Goal: Task Accomplishment & Management: Use online tool/utility

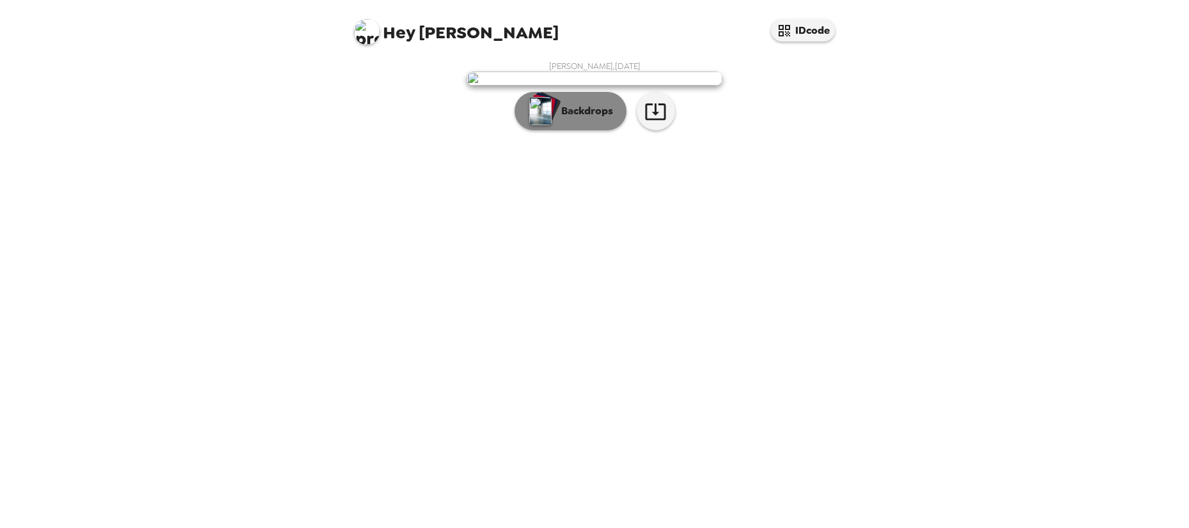
click at [570, 119] on p "Backdrops" at bounding box center [584, 111] width 58 height 15
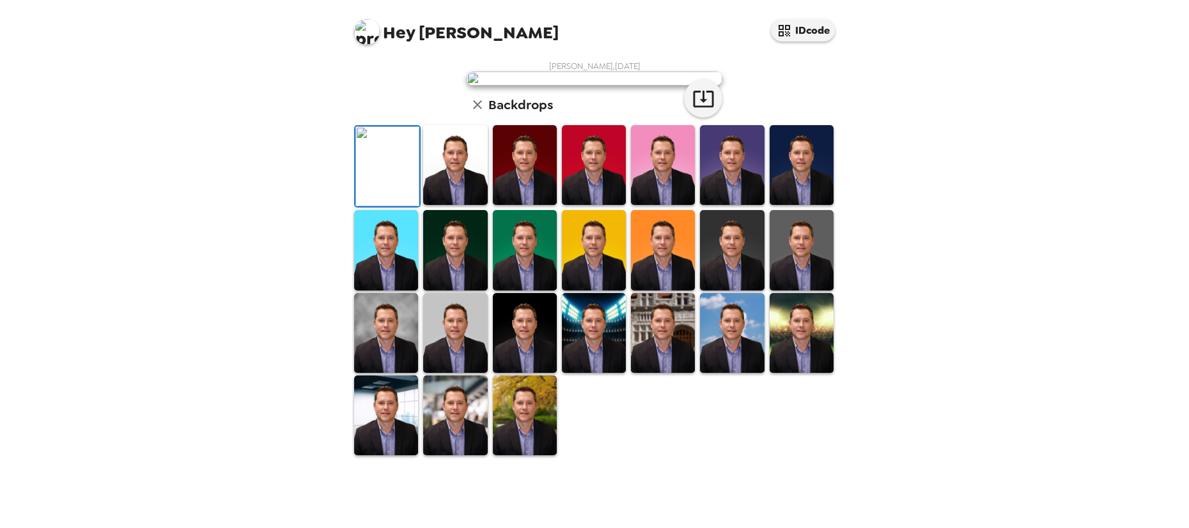
scroll to position [247, 0]
click at [459, 373] on img at bounding box center [455, 333] width 64 height 80
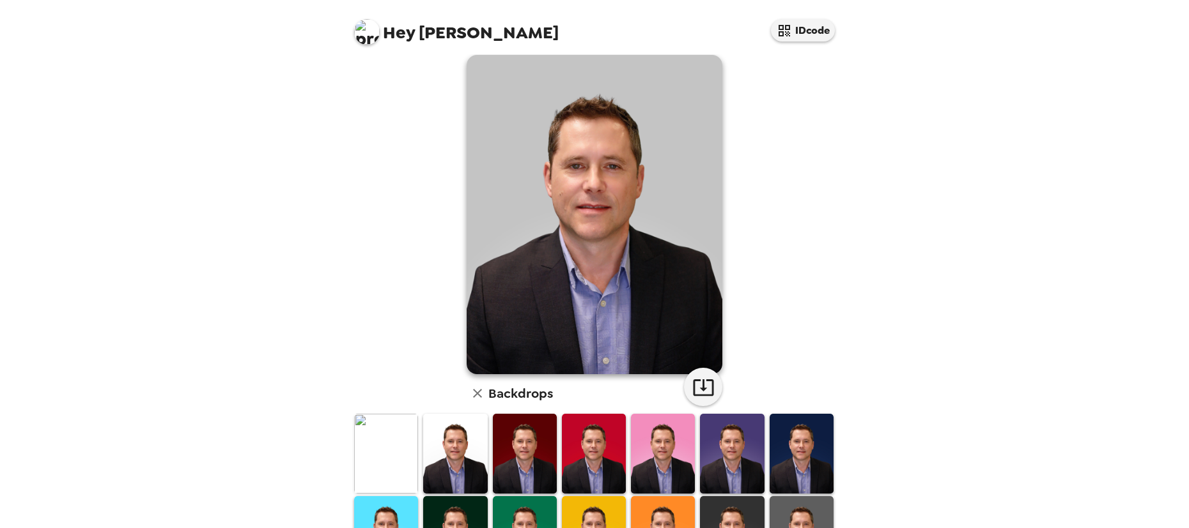
scroll to position [0, 0]
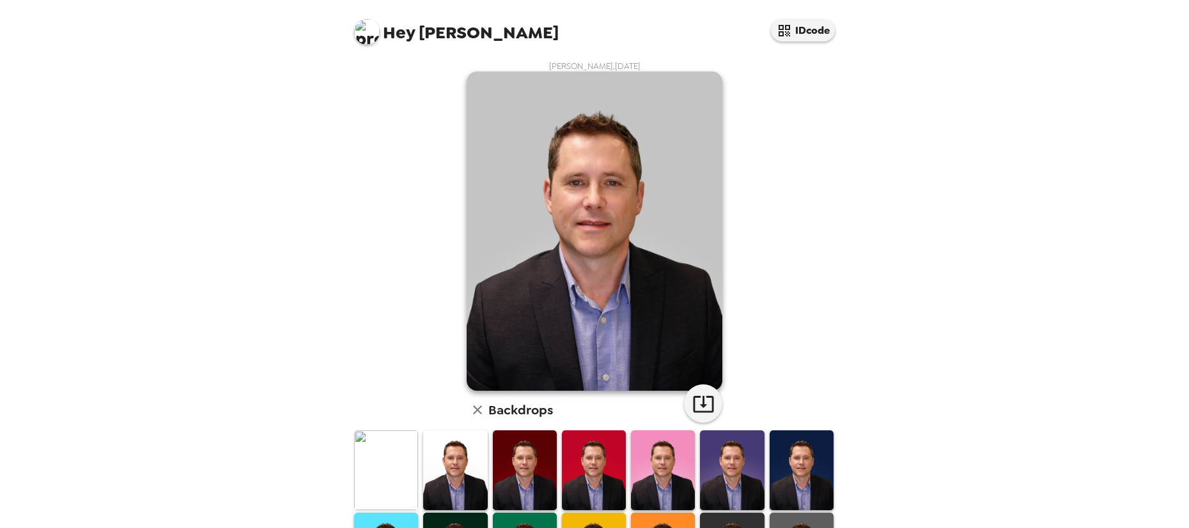
click at [368, 31] on img at bounding box center [367, 32] width 26 height 26
click at [367, 33] on div at bounding box center [594, 264] width 1189 height 528
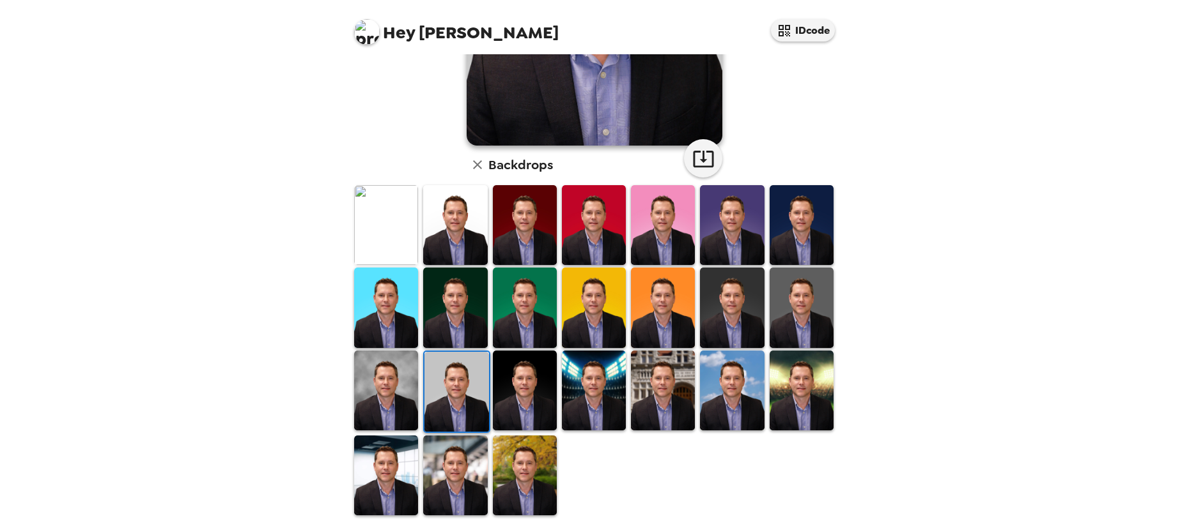
scroll to position [247, 0]
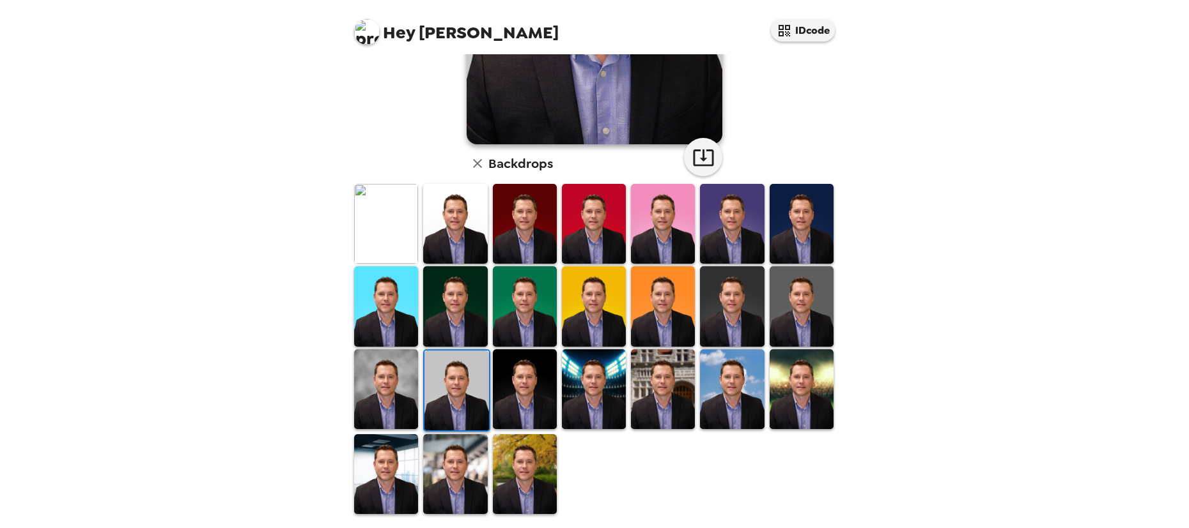
click at [808, 305] on img at bounding box center [801, 306] width 64 height 80
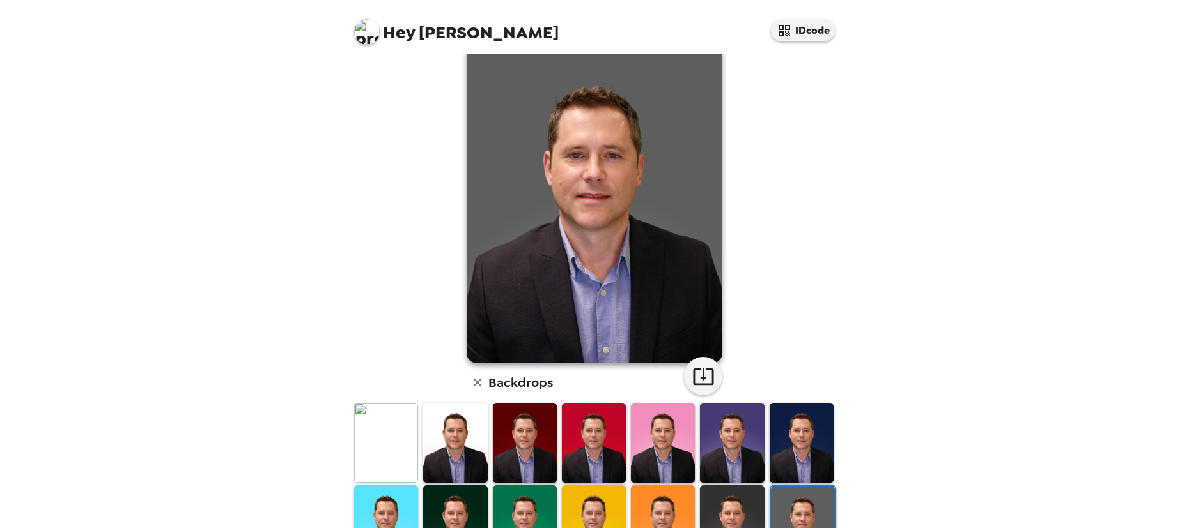
scroll to position [0, 0]
